Goal: Find specific page/section: Find specific page/section

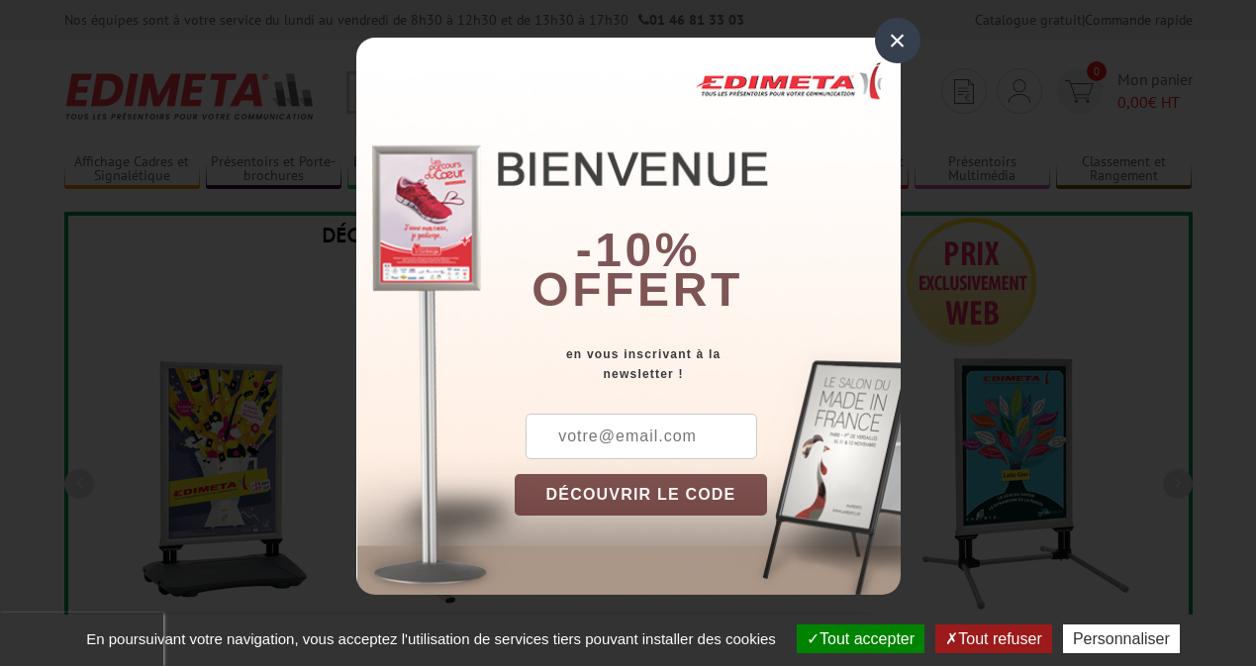
click at [858, 638] on button "Tout accepter" at bounding box center [861, 638] width 128 height 29
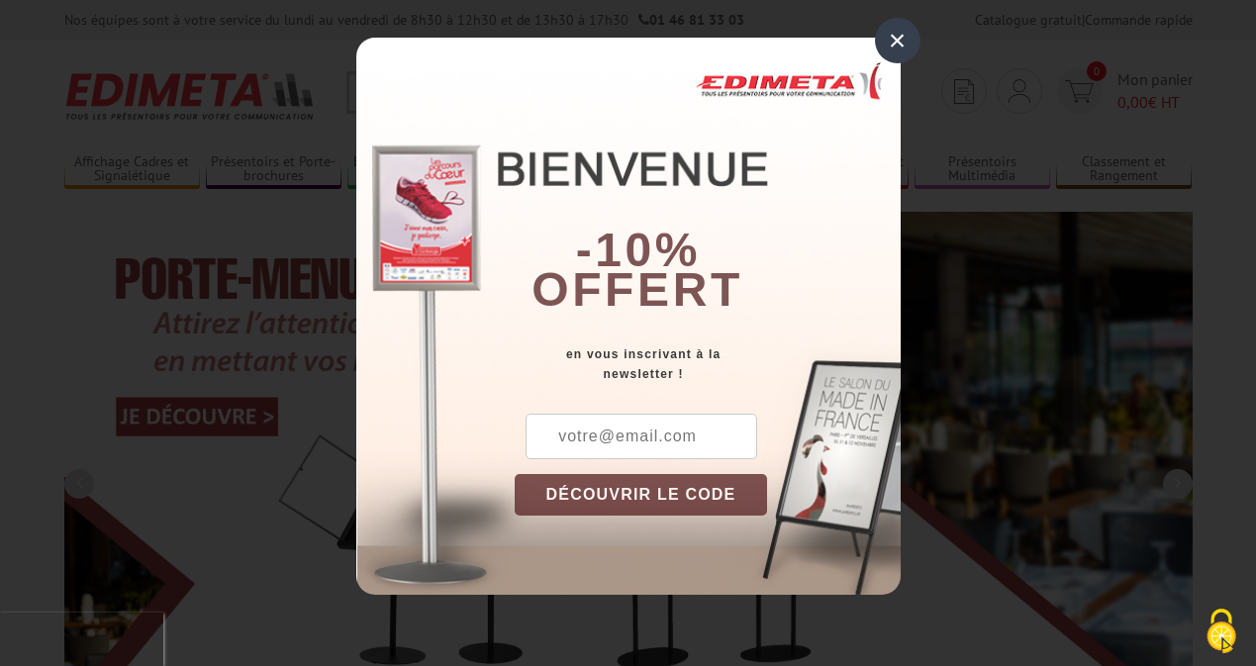
click at [896, 41] on div "×" at bounding box center [898, 41] width 46 height 46
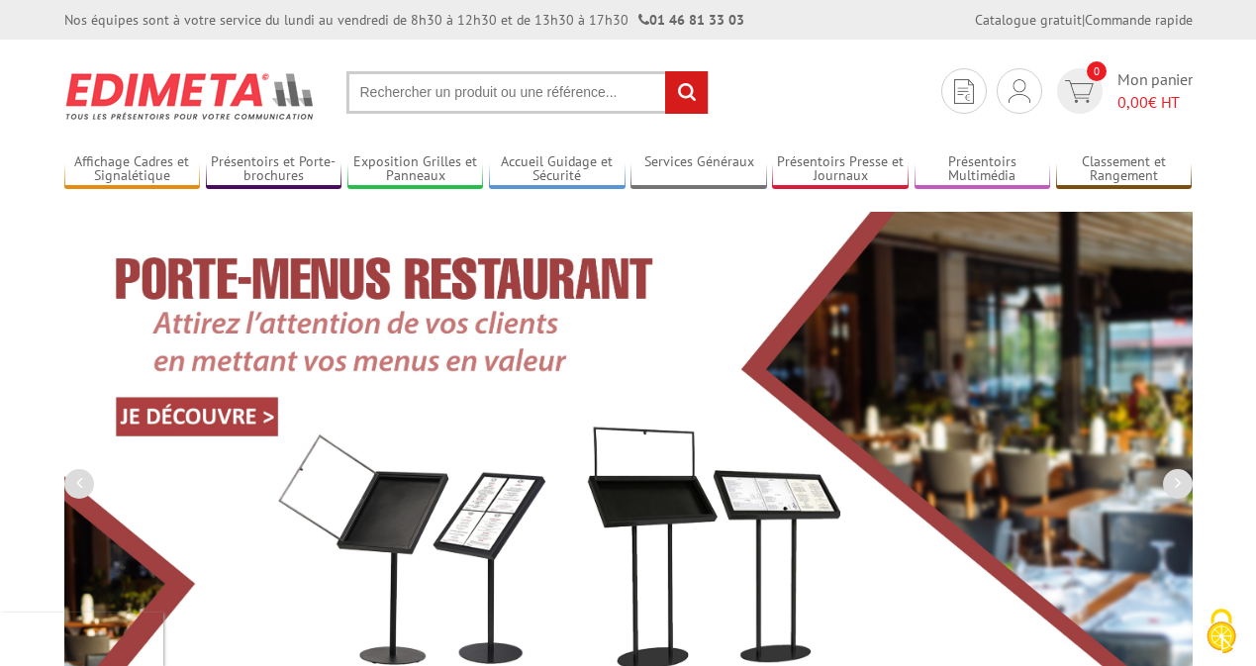
click at [0, 0] on div "Nos équipes sont à votre service du lundi au vendredi de 8h30 à 12h30 et de 13h…" at bounding box center [628, 20] width 1256 height 40
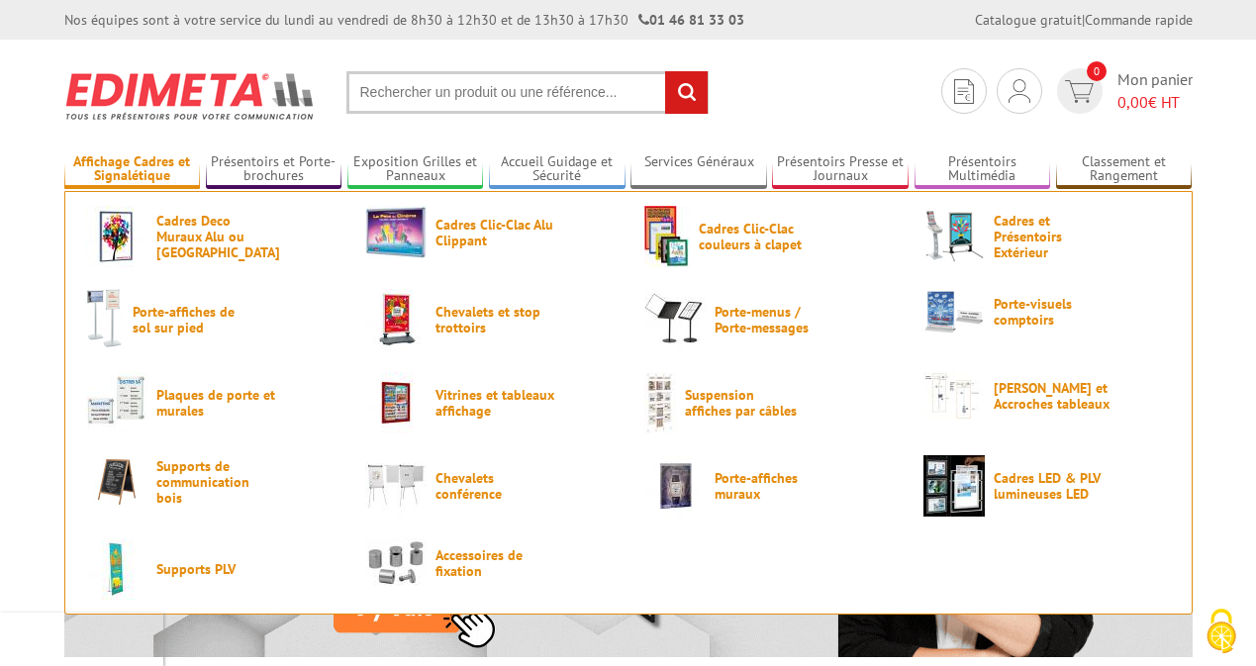
click at [132, 169] on link "Affichage Cadres et Signalétique" at bounding box center [132, 169] width 137 height 33
